Goal: Find specific page/section: Find specific page/section

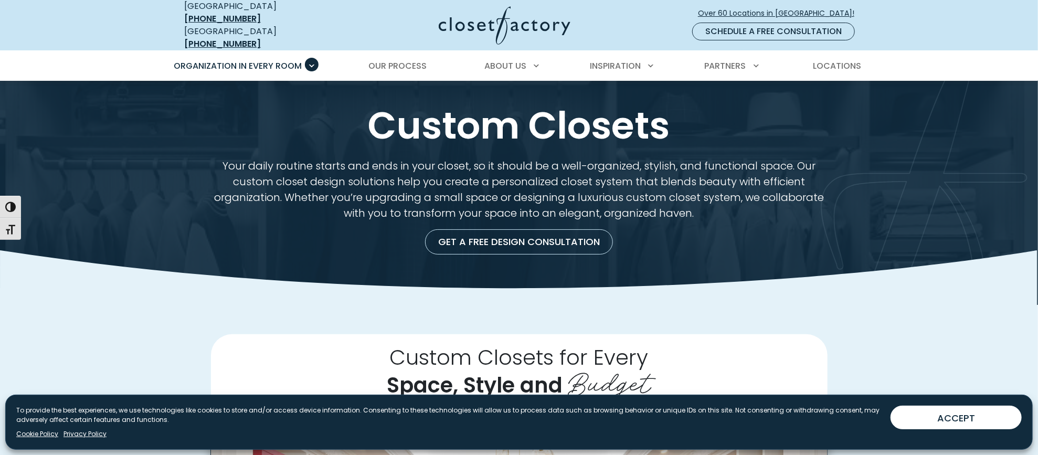
scroll to position [1, 0]
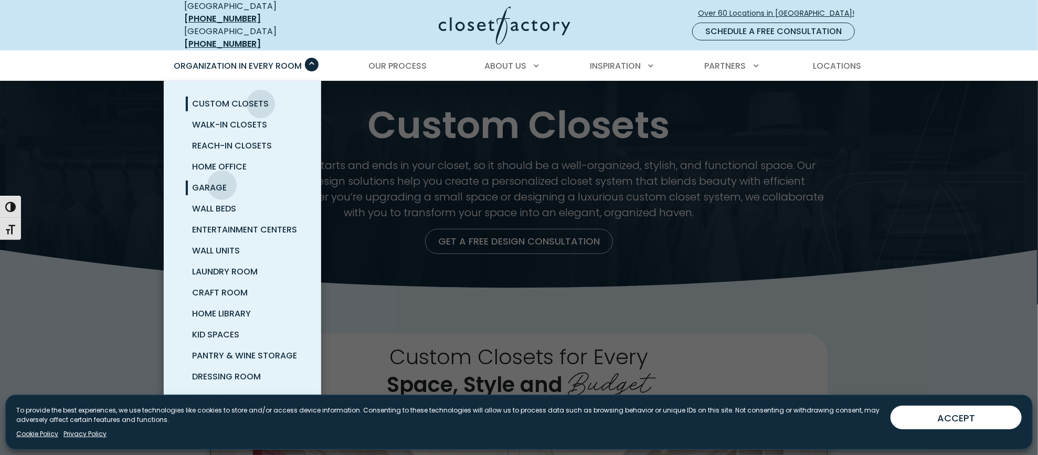
click at [222, 182] on span "Garage" at bounding box center [209, 188] width 35 height 12
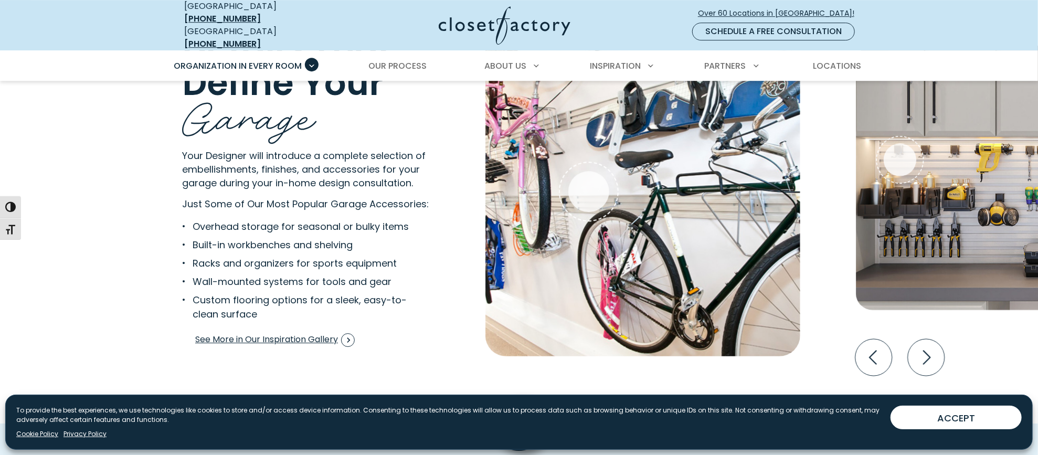
scroll to position [2133, 0]
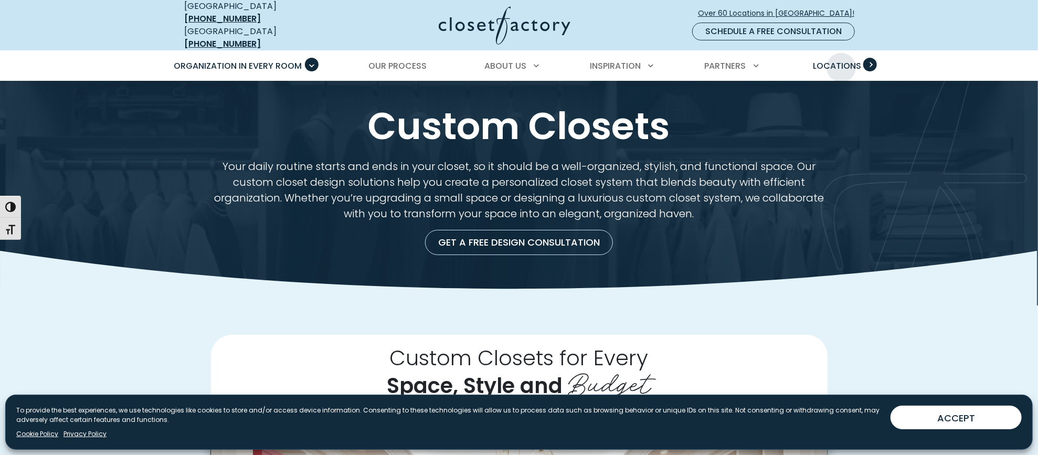
click at [842, 60] on span "Locations" at bounding box center [837, 66] width 48 height 12
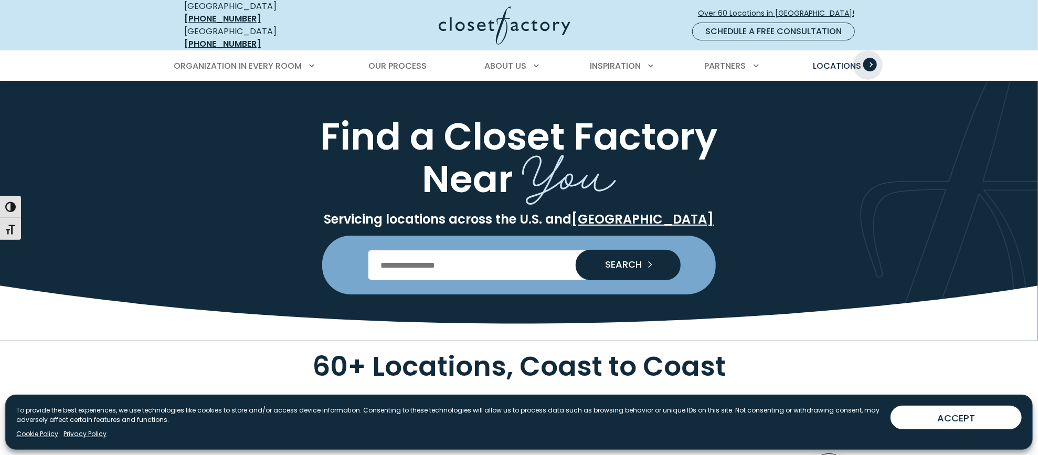
click at [868, 58] on span "Primary Menu" at bounding box center [870, 65] width 14 height 14
click at [874, 58] on span "Primary Menu" at bounding box center [870, 65] width 14 height 14
click at [833, 60] on span "Locations" at bounding box center [837, 66] width 48 height 12
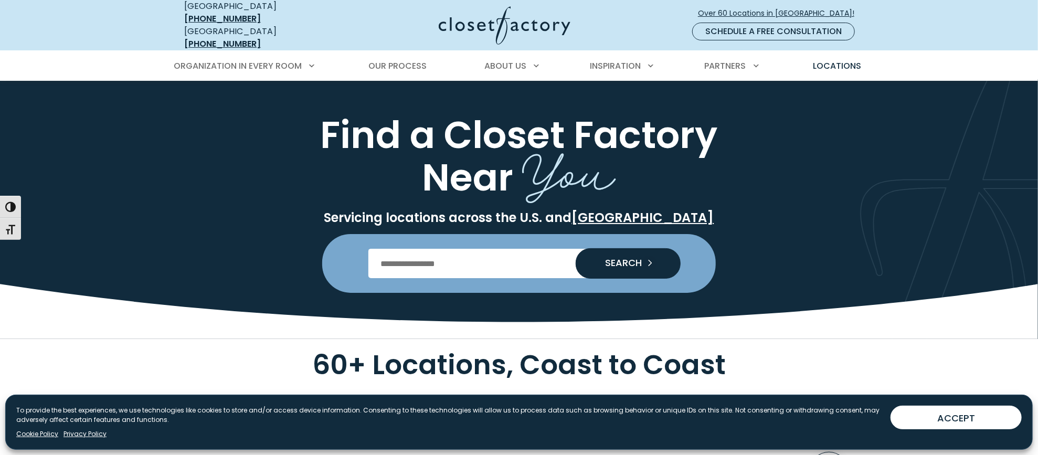
scroll to position [1, 0]
click at [385, 262] on input "Enter Postal Code" at bounding box center [519, 263] width 302 height 29
type input "*****"
click at [576, 249] on button "SEARCH" at bounding box center [628, 264] width 105 height 30
